Goal: Obtain resource: Download file/media

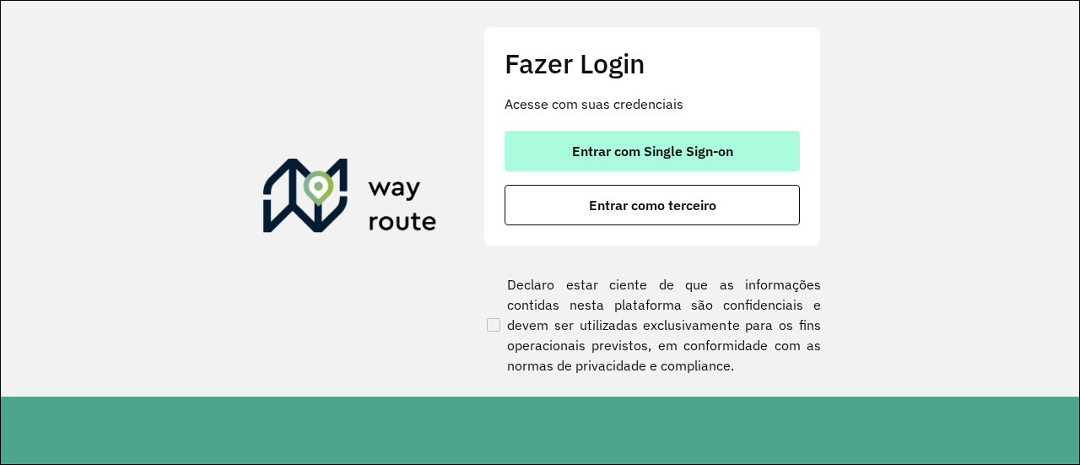
click at [739, 144] on button "Entrar com Single Sign-on" at bounding box center [652, 151] width 295 height 41
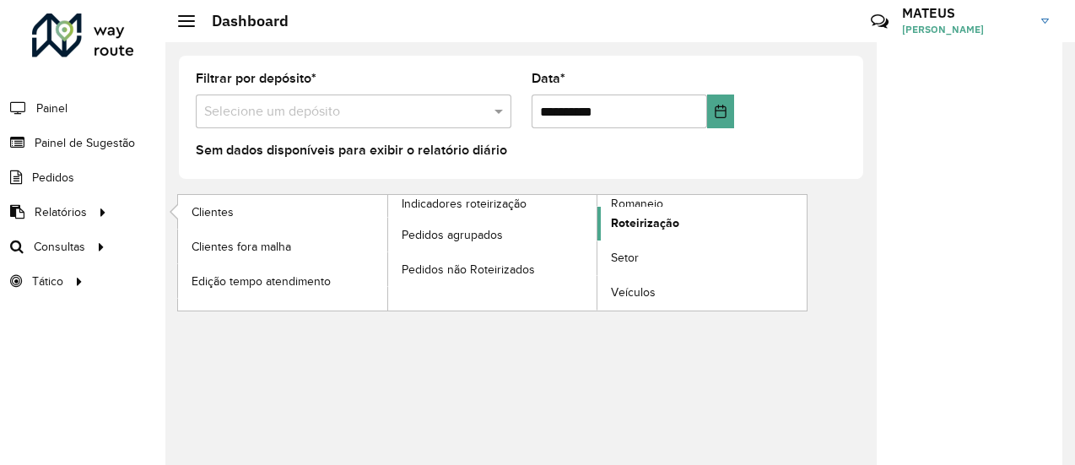
click at [657, 215] on span "Roteirização" at bounding box center [645, 223] width 68 height 18
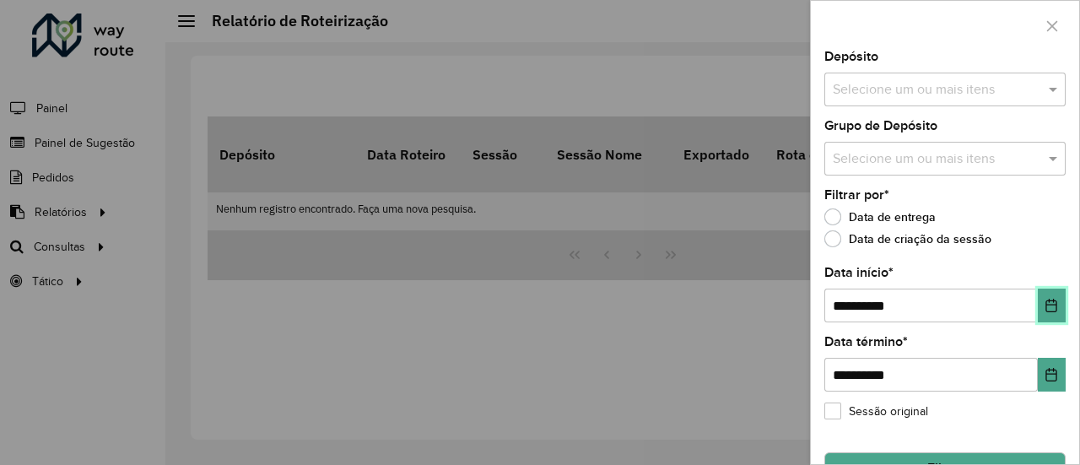
click at [1042, 311] on button "Choose Date" at bounding box center [1052, 306] width 28 height 34
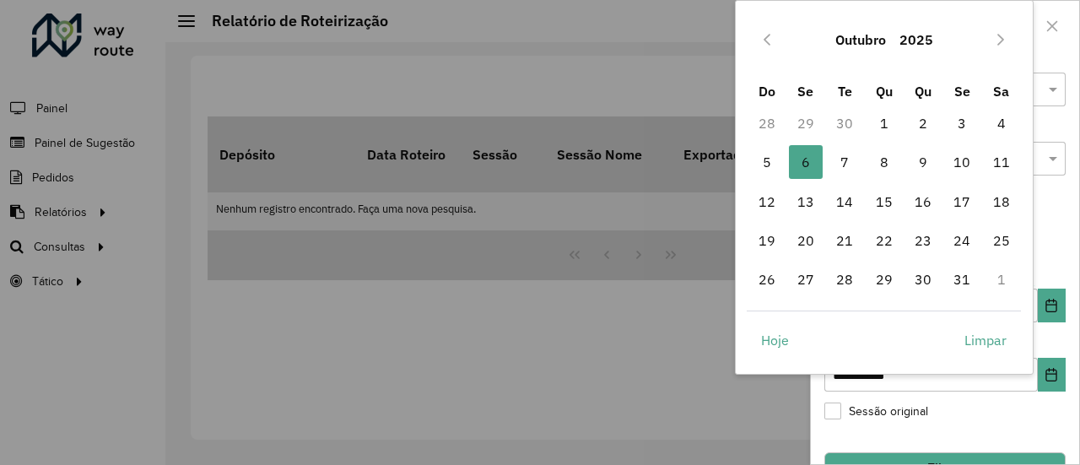
click at [903, 131] on td "1" at bounding box center [883, 123] width 39 height 39
click at [884, 127] on span "1" at bounding box center [885, 123] width 34 height 34
type input "**********"
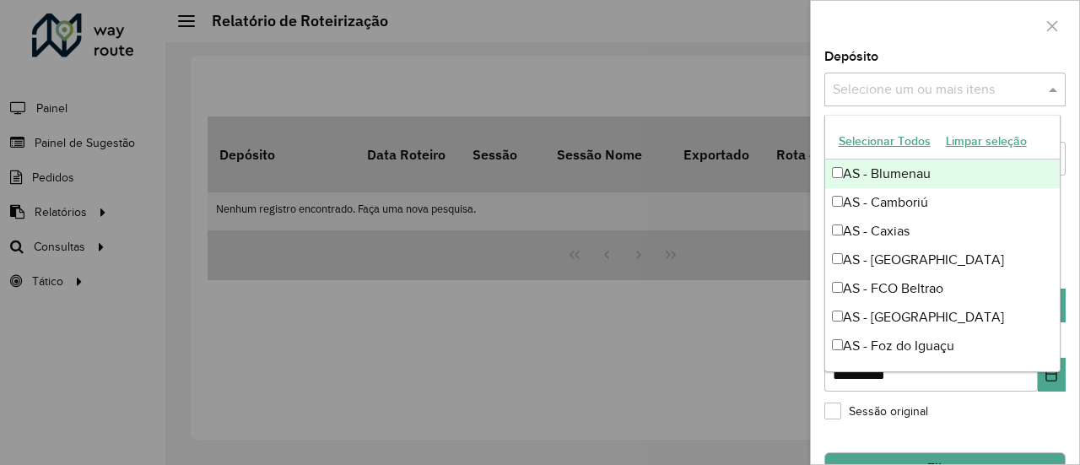
click at [1004, 80] on input "text" at bounding box center [937, 90] width 216 height 20
type input "***"
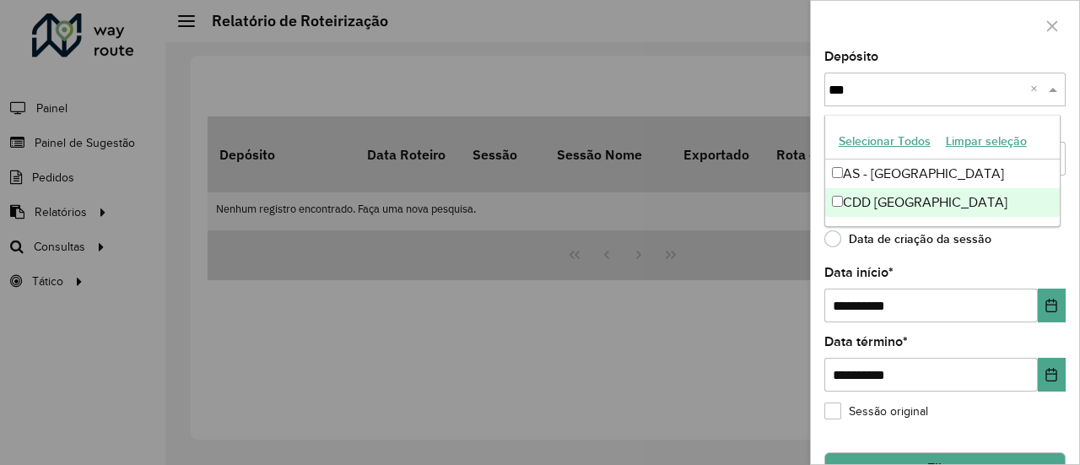
click at [954, 203] on div "CDD Curitiba" at bounding box center [942, 202] width 235 height 29
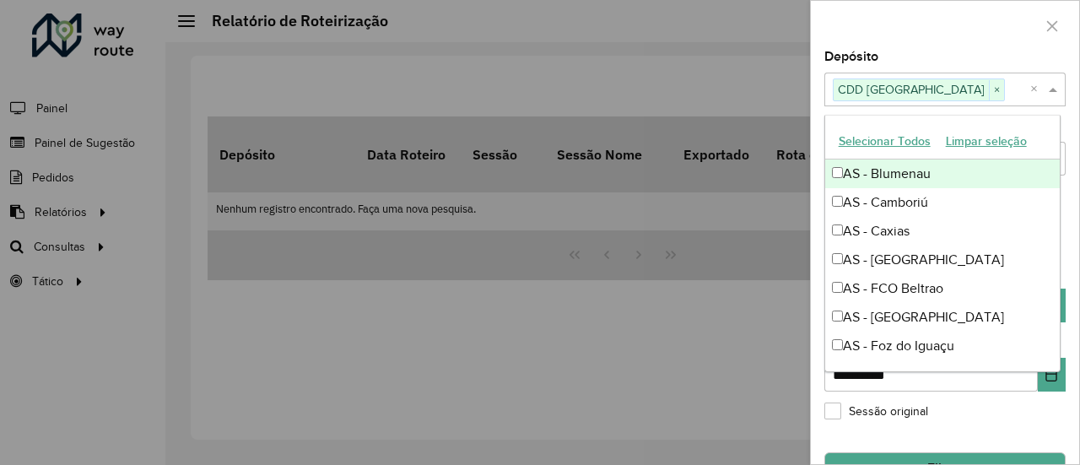
click at [977, 45] on div at bounding box center [945, 26] width 268 height 50
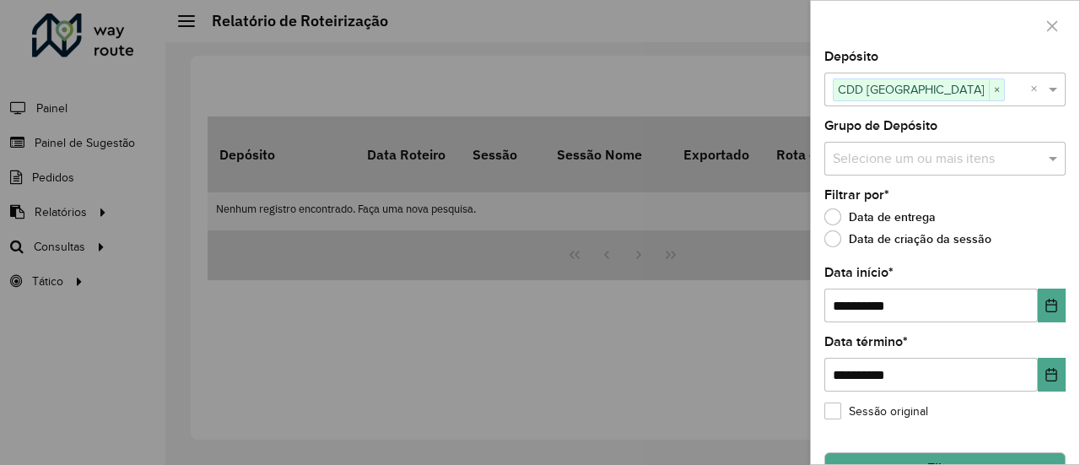
scroll to position [39, 0]
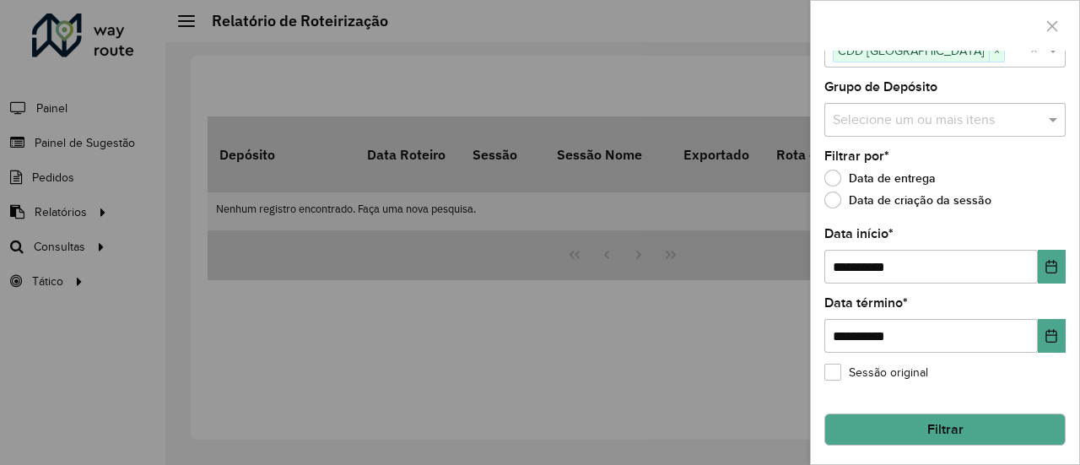
click at [959, 433] on button "Filtrar" at bounding box center [945, 430] width 241 height 32
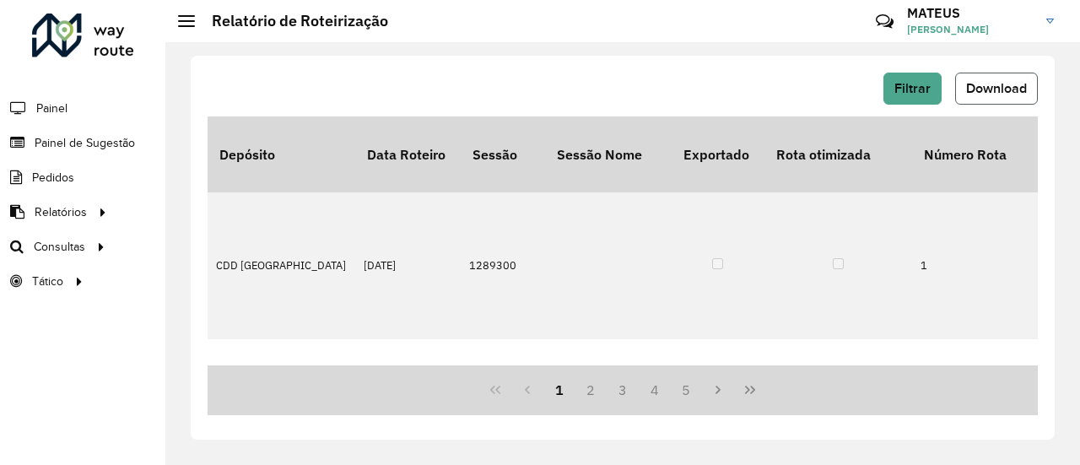
click at [982, 81] on span "Download" at bounding box center [996, 88] width 61 height 14
